Goal: Download file/media

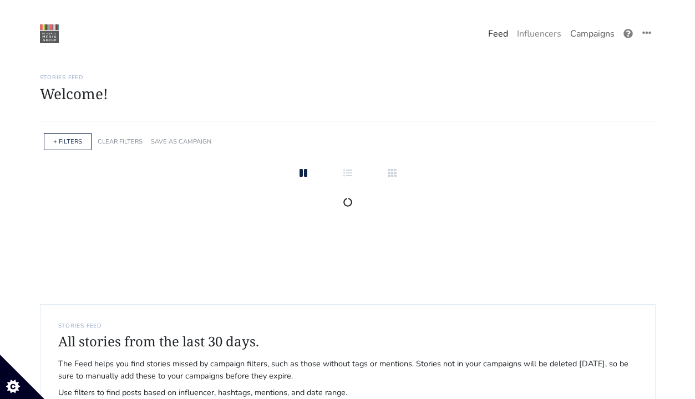
click at [596, 28] on link "Campaigns" at bounding box center [592, 34] width 53 height 22
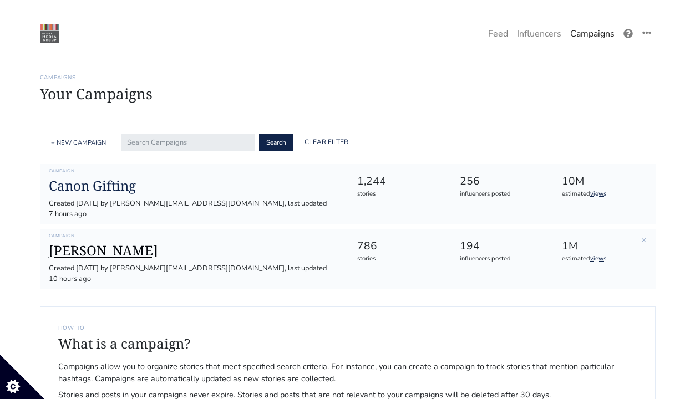
click at [68, 243] on h1 "[PERSON_NAME]" at bounding box center [194, 251] width 291 height 16
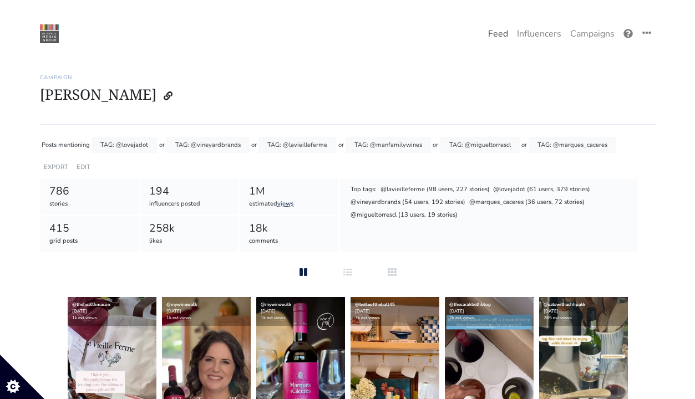
click at [500, 34] on link "Feed" at bounding box center [498, 34] width 29 height 22
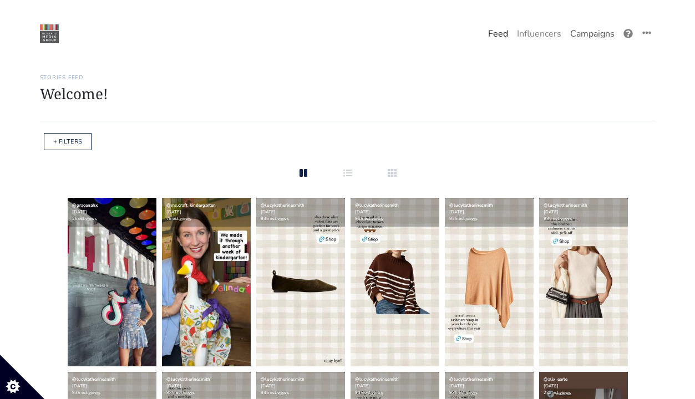
click at [579, 33] on link "Campaigns" at bounding box center [592, 34] width 53 height 22
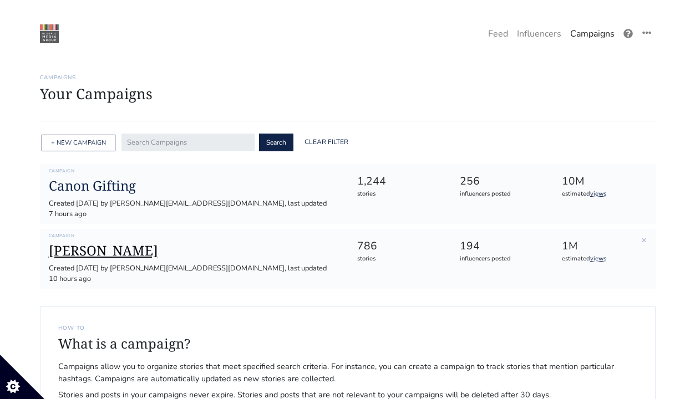
click at [94, 247] on h1 "[PERSON_NAME]" at bounding box center [194, 251] width 291 height 16
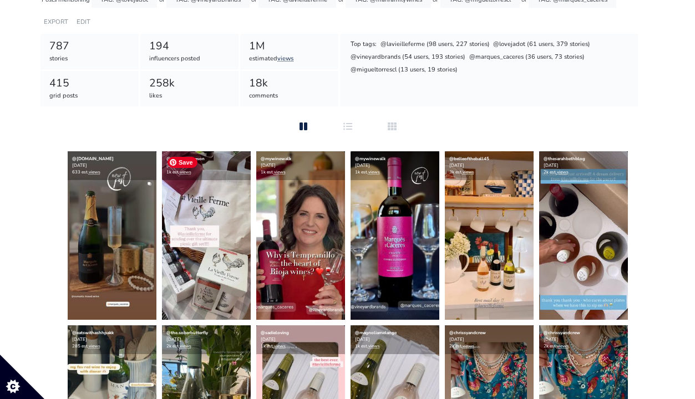
scroll to position [210, 0]
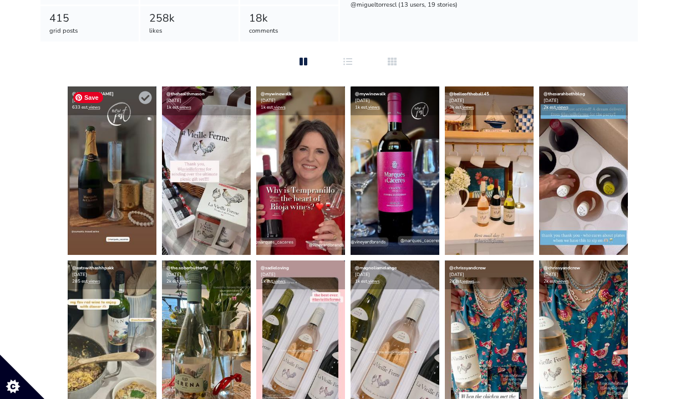
click at [144, 206] on img at bounding box center [112, 171] width 89 height 169
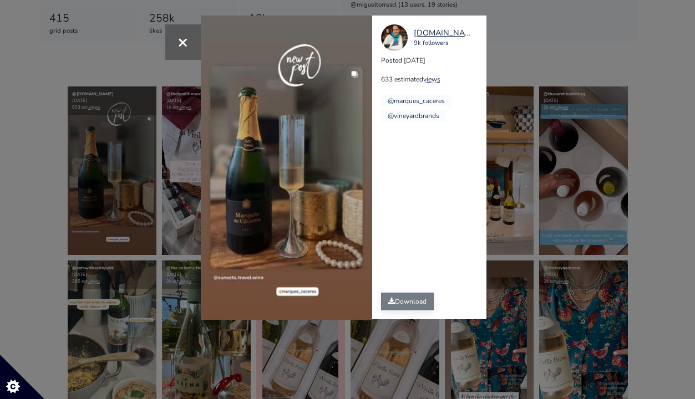
click at [382, 307] on link "Download" at bounding box center [407, 302] width 53 height 18
click at [513, 190] on div "× Your browser does not support HTML5 video. [DOMAIN_NAME] 9k followers Posted …" at bounding box center [347, 199] width 695 height 399
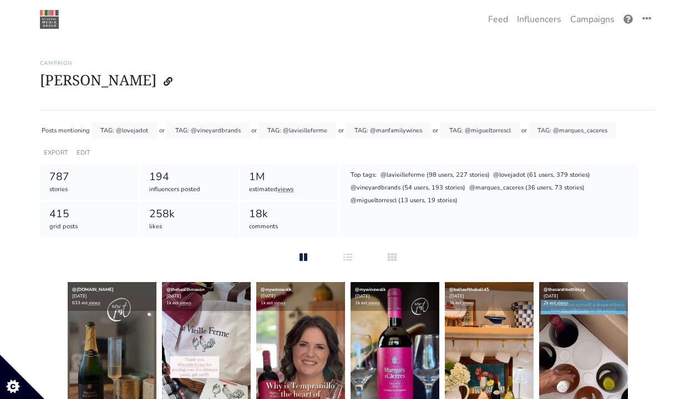
scroll to position [0, 0]
